Goal: Task Accomplishment & Management: Manage account settings

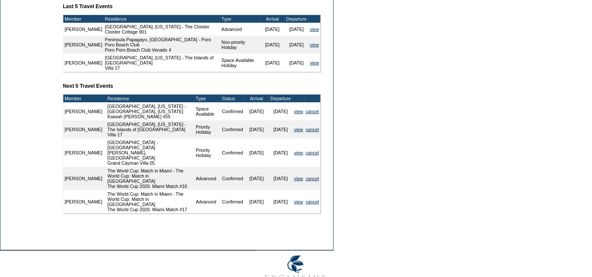
scroll to position [383, 0]
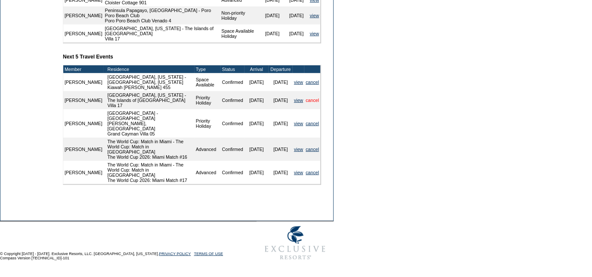
click at [312, 103] on link "cancel" at bounding box center [312, 100] width 13 height 5
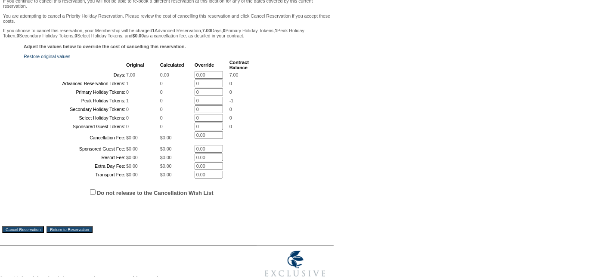
scroll to position [235, 0]
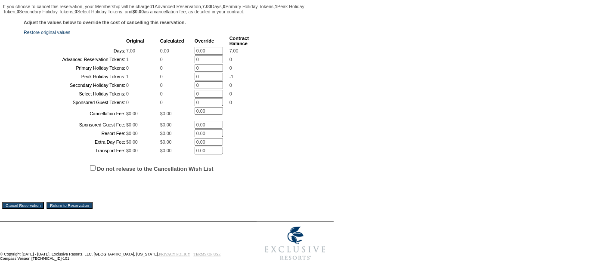
click at [20, 204] on input "Cancel Reservation" at bounding box center [23, 205] width 42 height 7
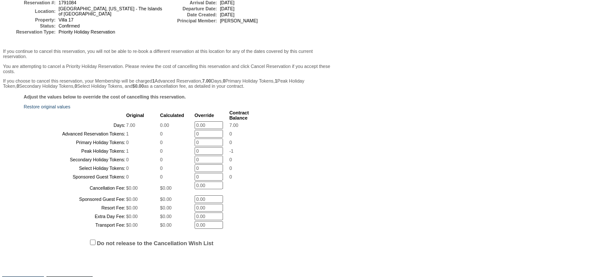
scroll to position [39, 0]
